Goal: Information Seeking & Learning: Learn about a topic

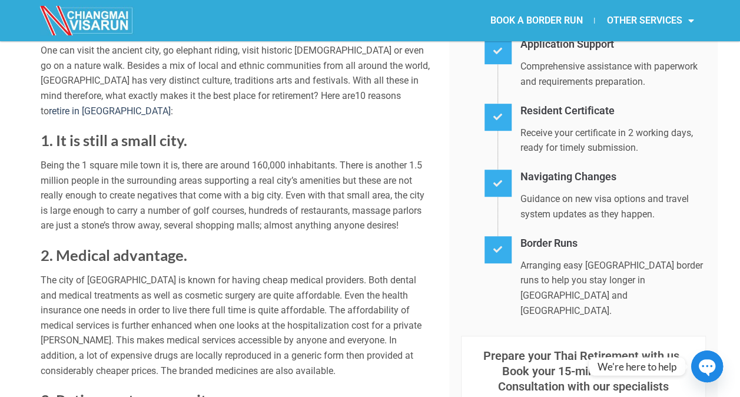
scroll to position [353, 0]
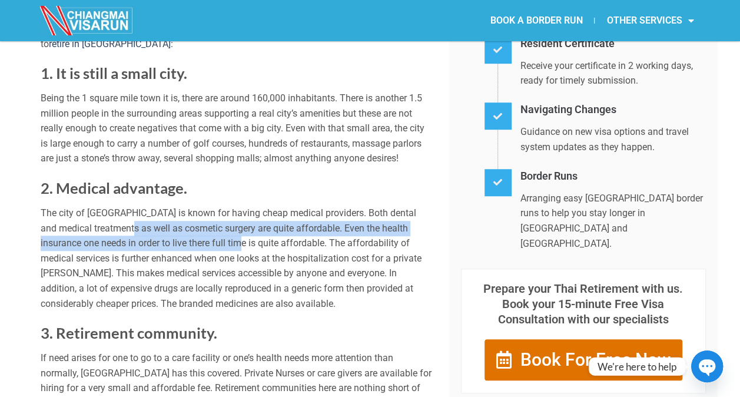
drag, startPoint x: 113, startPoint y: 210, endPoint x: 207, endPoint y: 225, distance: 95.5
click at [207, 225] on p "The city of [GEOGRAPHIC_DATA] is known for having cheap medical providers. Both…" at bounding box center [236, 258] width 391 height 105
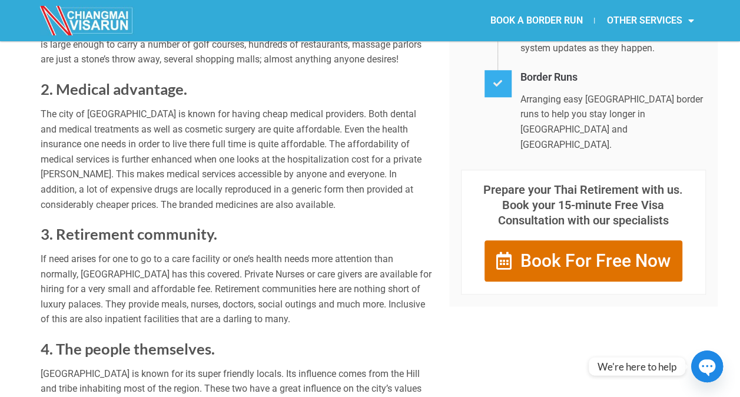
scroll to position [471, 0]
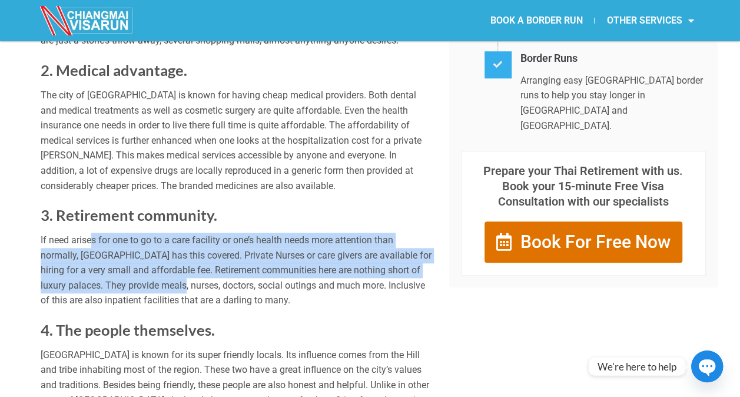
drag, startPoint x: 90, startPoint y: 224, endPoint x: 188, endPoint y: 275, distance: 110.9
click at [188, 275] on p "If need arises for one to go to a care facility or one’s health needs more atte…" at bounding box center [236, 270] width 391 height 75
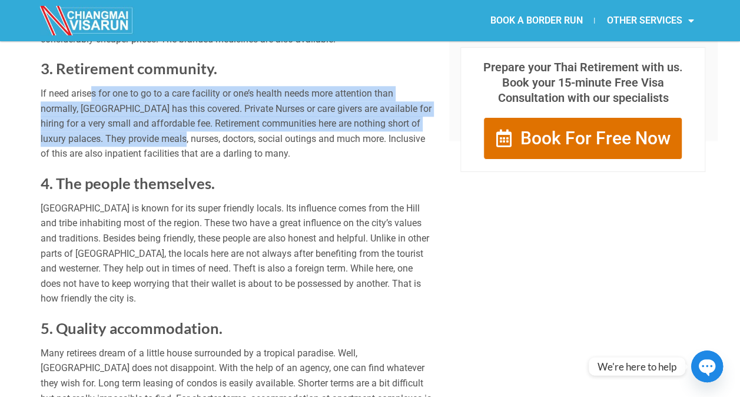
scroll to position [648, 0]
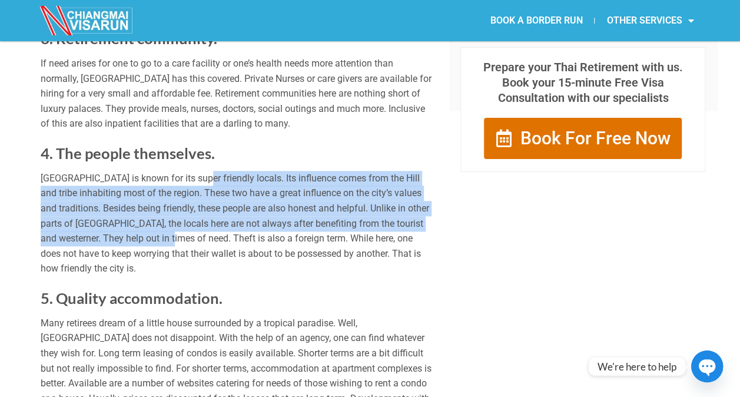
drag, startPoint x: 193, startPoint y: 160, endPoint x: 194, endPoint y: 221, distance: 60.7
click at [194, 221] on p "[GEOGRAPHIC_DATA] is known for its super friendly locals. Its influence comes f…" at bounding box center [236, 223] width 391 height 105
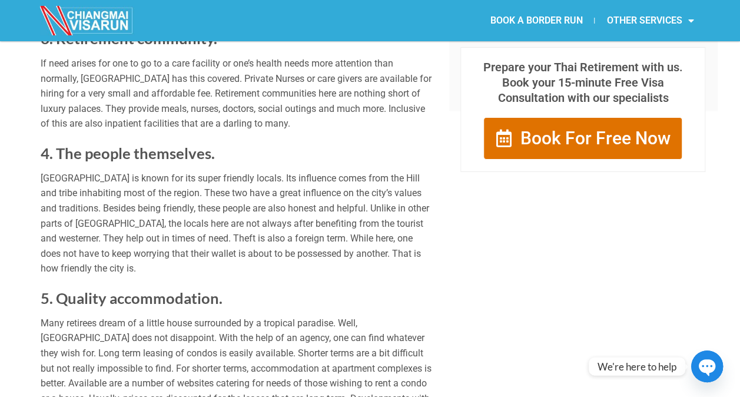
drag, startPoint x: 194, startPoint y: 221, endPoint x: 134, endPoint y: 233, distance: 61.9
click at [134, 233] on p "[GEOGRAPHIC_DATA] is known for its super friendly locals. Its influence comes f…" at bounding box center [236, 223] width 391 height 105
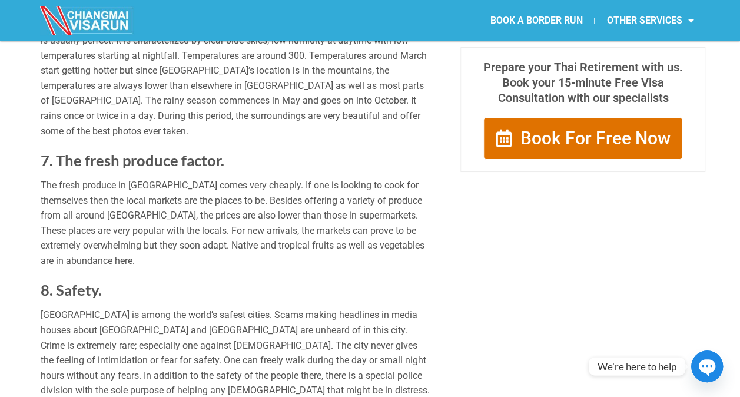
scroll to position [1119, 0]
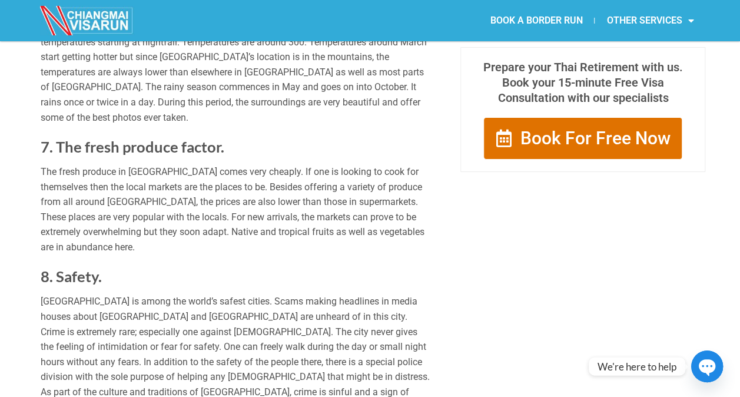
click at [55, 164] on p "The fresh produce in [GEOGRAPHIC_DATA] comes very cheaply. If one is looking to…" at bounding box center [236, 209] width 391 height 91
click at [75, 164] on p "The fresh produce in [GEOGRAPHIC_DATA] comes very cheaply. If one is looking to…" at bounding box center [236, 209] width 391 height 91
click at [113, 164] on p "The fresh produce in [GEOGRAPHIC_DATA] comes very cheaply. If one is looking to…" at bounding box center [236, 209] width 391 height 91
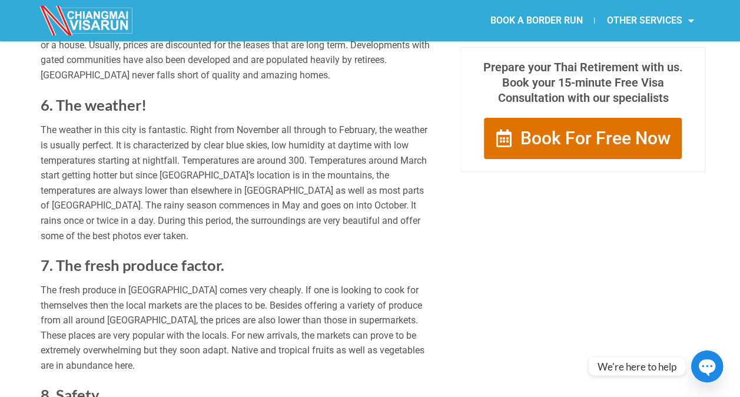
scroll to position [1060, 0]
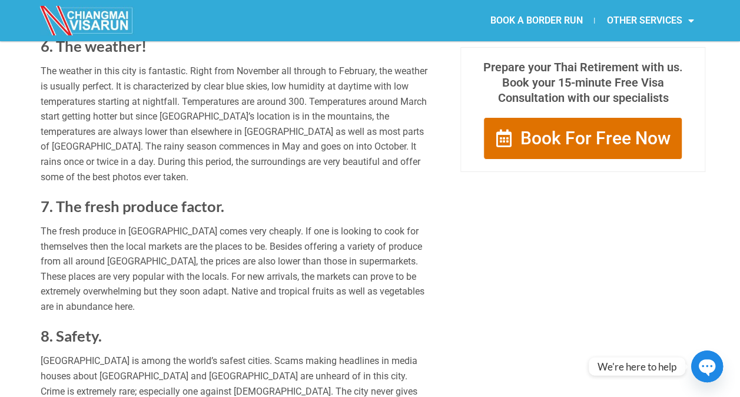
click at [118, 223] on p "The fresh produce in [GEOGRAPHIC_DATA] comes very cheaply. If one is looking to…" at bounding box center [236, 268] width 391 height 91
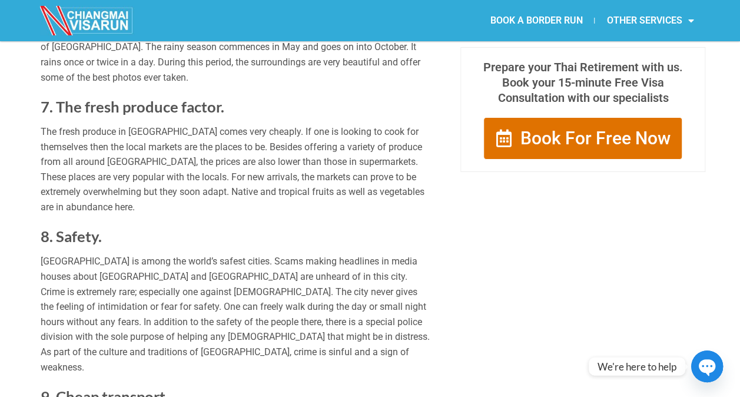
scroll to position [1178, 0]
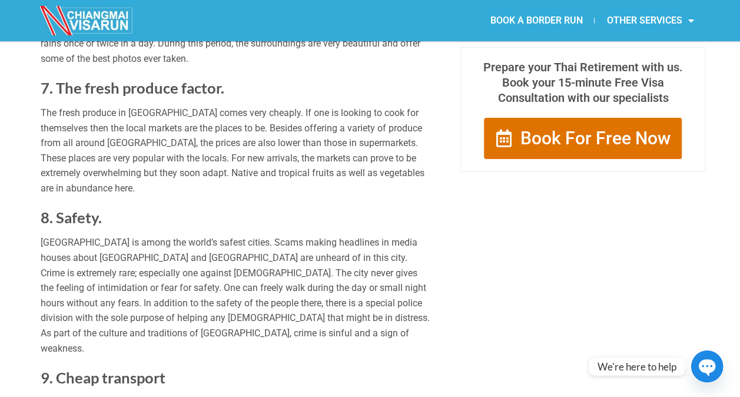
click at [195, 235] on p "[GEOGRAPHIC_DATA] is among the world’s safest cities. Scams making headlines in…" at bounding box center [236, 295] width 391 height 121
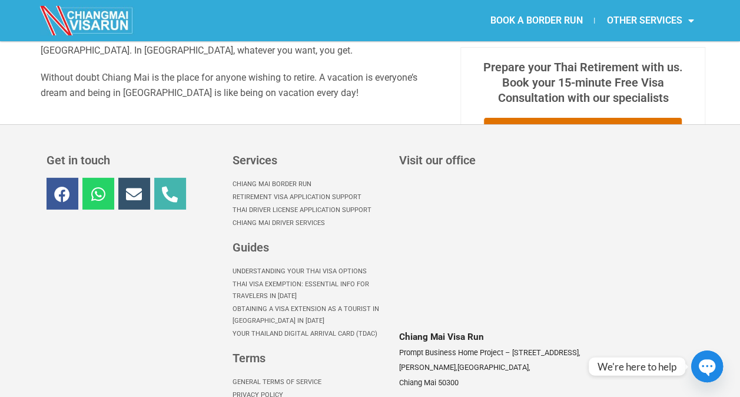
scroll to position [1753, 0]
